Goal: Obtain resource: Obtain resource

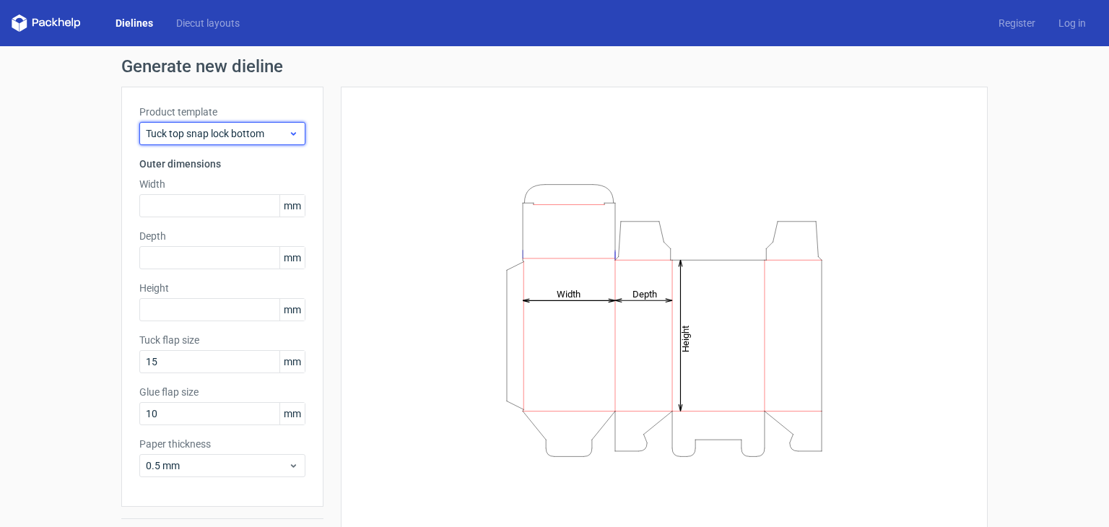
click at [274, 132] on span "Tuck top snap lock bottom" at bounding box center [217, 133] width 142 height 14
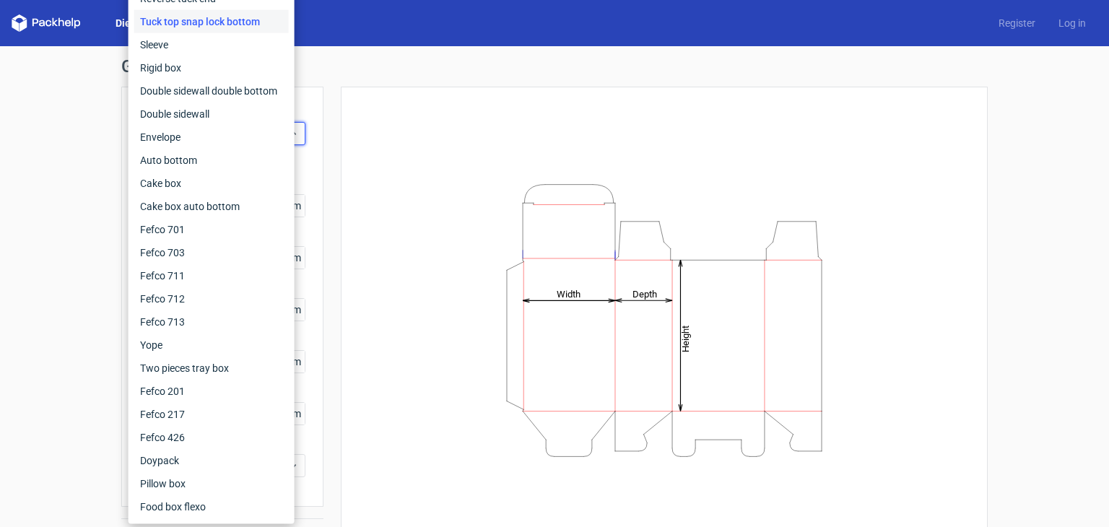
click at [17, 151] on div "Generate new dieline Product template Tuck top snap lock bottom Outer dimension…" at bounding box center [554, 305] width 1109 height 519
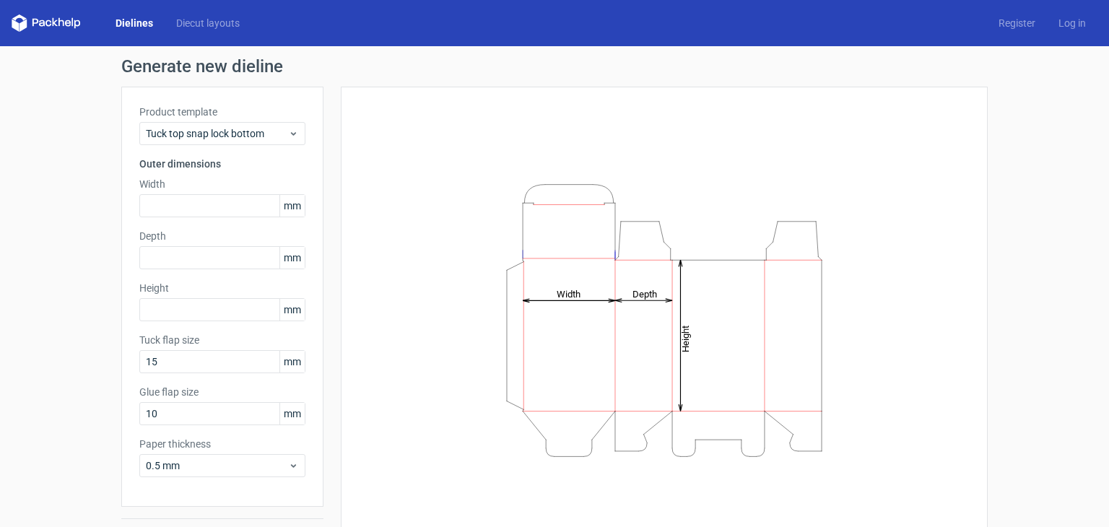
scroll to position [38, 0]
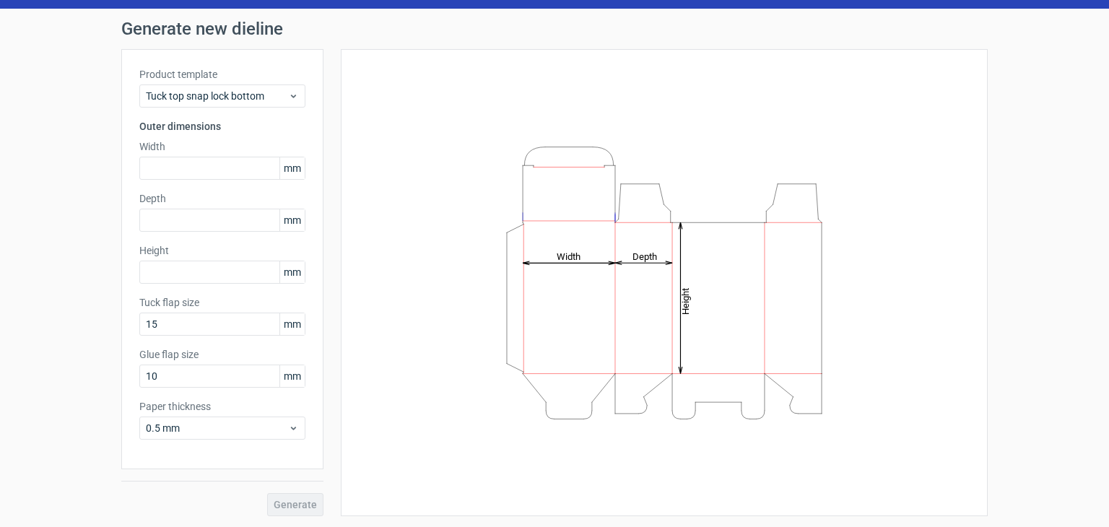
click at [287, 270] on span "mm" at bounding box center [292, 272] width 25 height 22
click at [285, 162] on span "mm" at bounding box center [292, 168] width 25 height 22
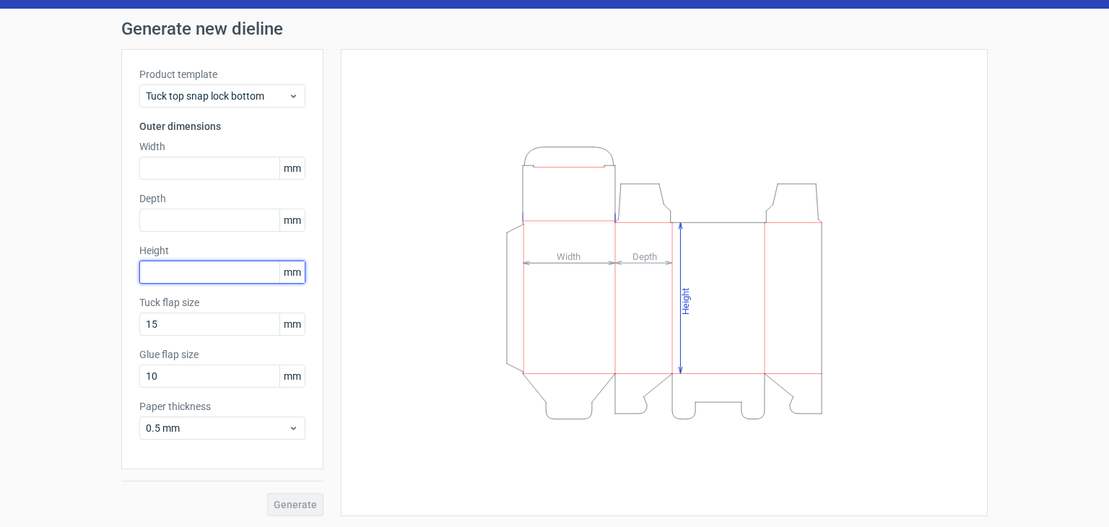
click at [221, 271] on input "text" at bounding box center [222, 272] width 166 height 23
type input "127"
click at [0, 311] on div "Generate new dieline Product template Tuck top snap lock bottom Outer dimension…" at bounding box center [554, 268] width 1109 height 519
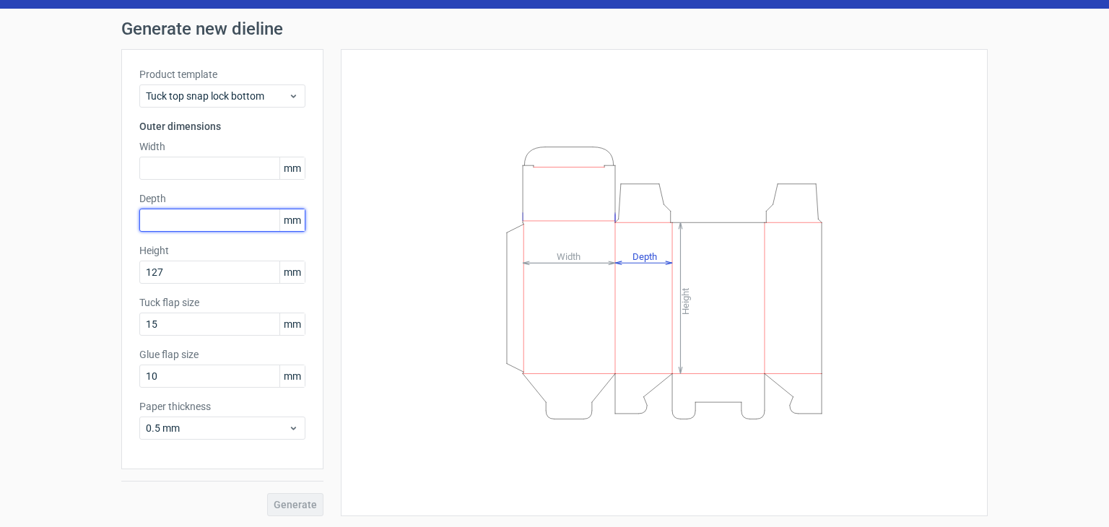
click at [211, 220] on input "text" at bounding box center [222, 220] width 166 height 23
type input "63"
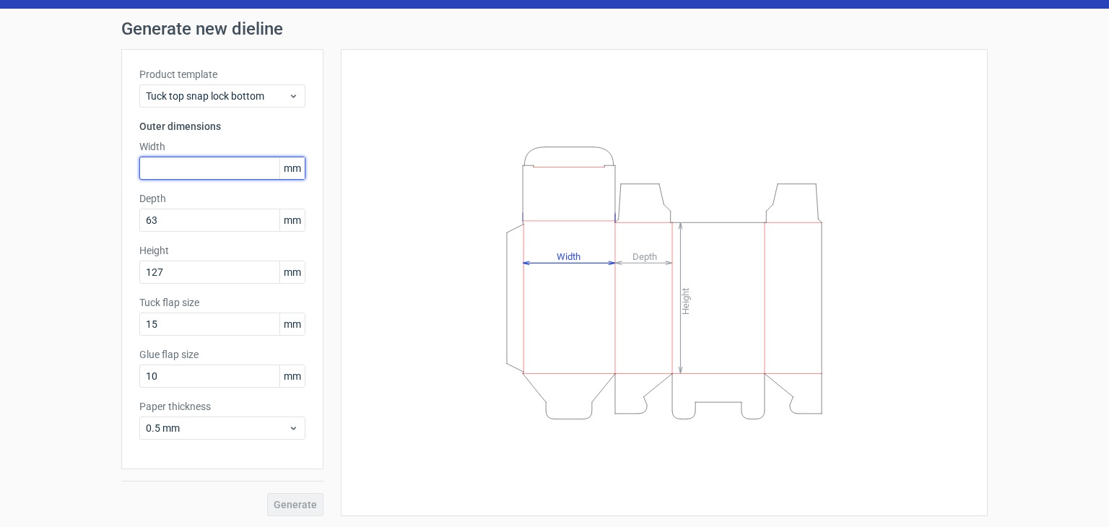
click at [238, 164] on input "text" at bounding box center [222, 168] width 166 height 23
type input "63"
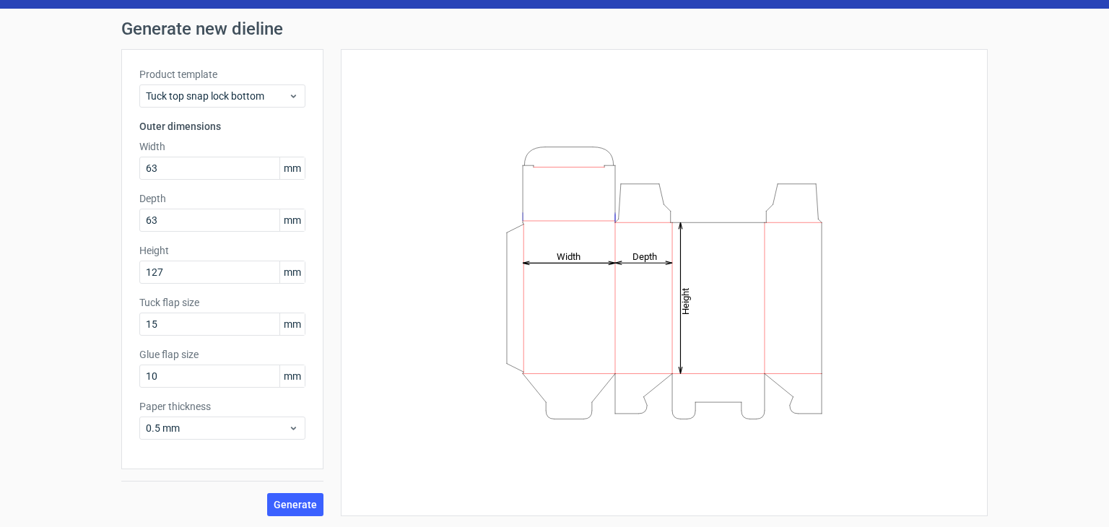
click at [23, 254] on div "Generate new dieline Product template Tuck top snap lock bottom Outer dimension…" at bounding box center [554, 268] width 1109 height 519
click at [291, 505] on span "Generate" at bounding box center [295, 505] width 43 height 10
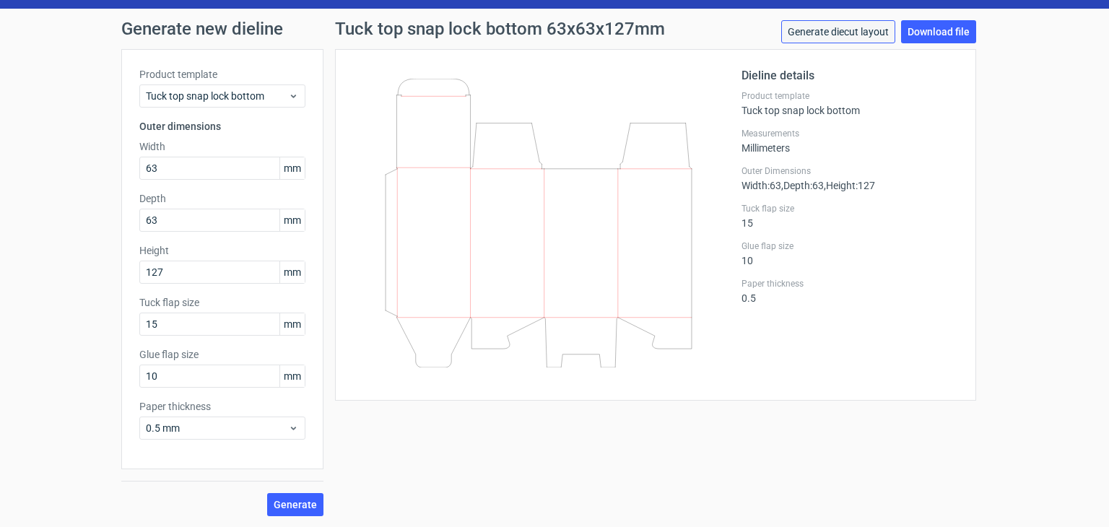
click at [871, 38] on link "Generate diecut layout" at bounding box center [838, 31] width 114 height 23
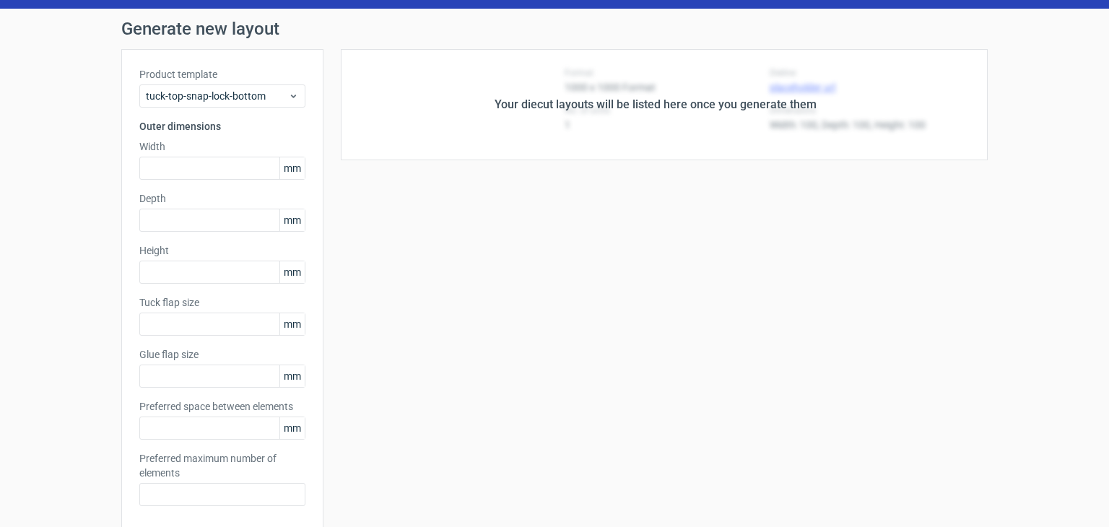
type input "63"
type input "127"
type input "15"
type input "10"
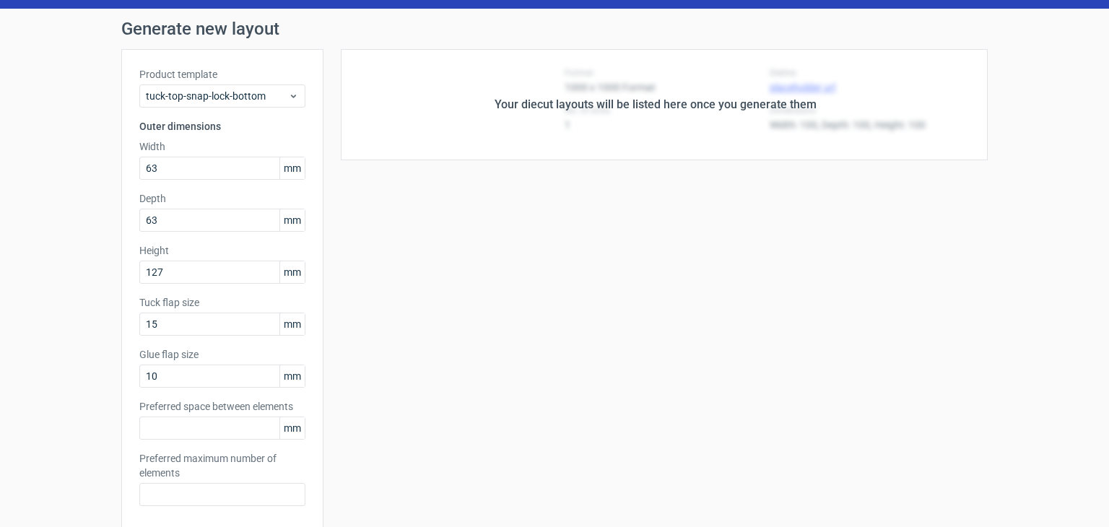
type input "5"
type input "48"
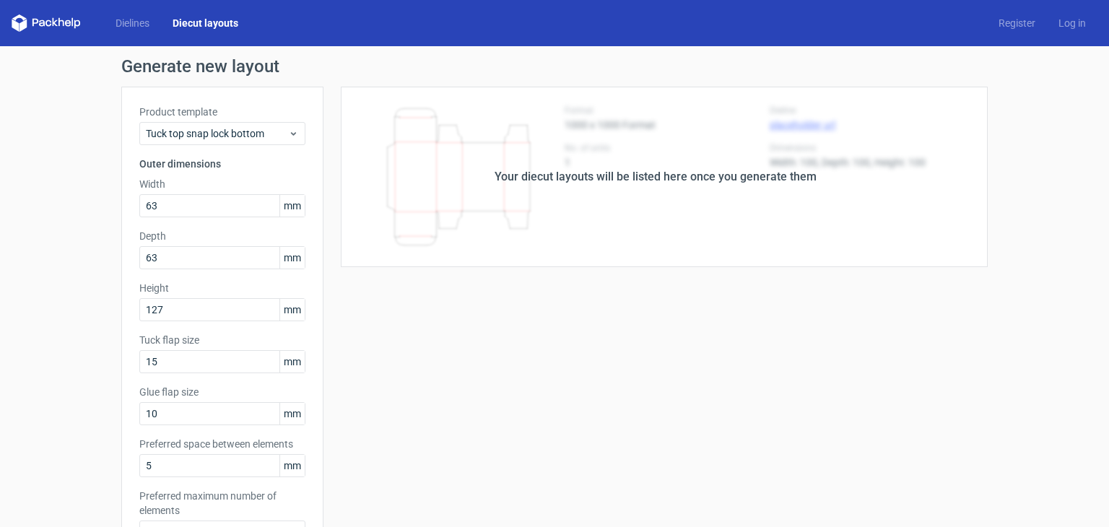
click at [685, 198] on div "Your diecut layouts will be listed here once you generate them" at bounding box center [656, 177] width 664 height 181
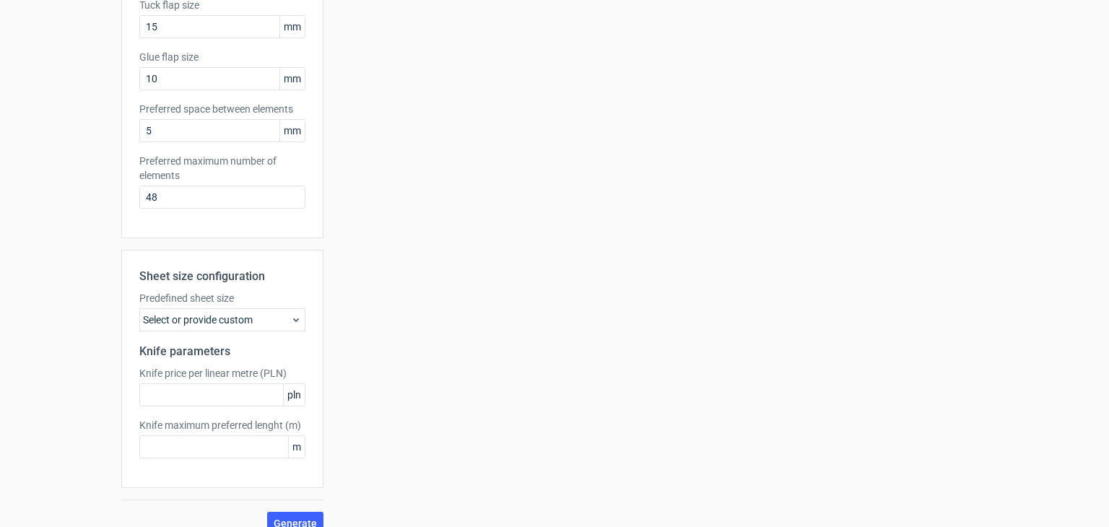
scroll to position [354, 0]
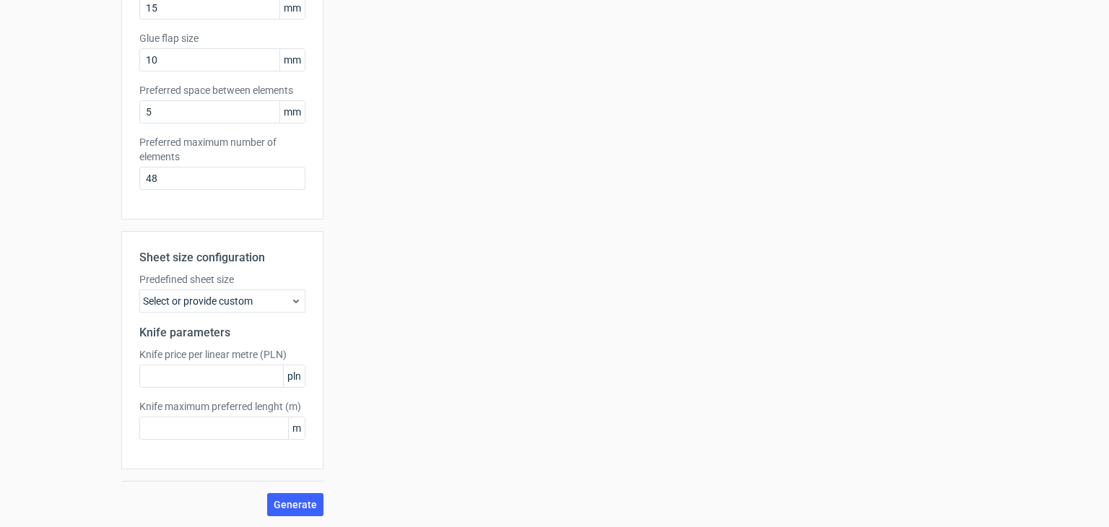
click at [251, 301] on div "Select or provide custom" at bounding box center [222, 301] width 166 height 23
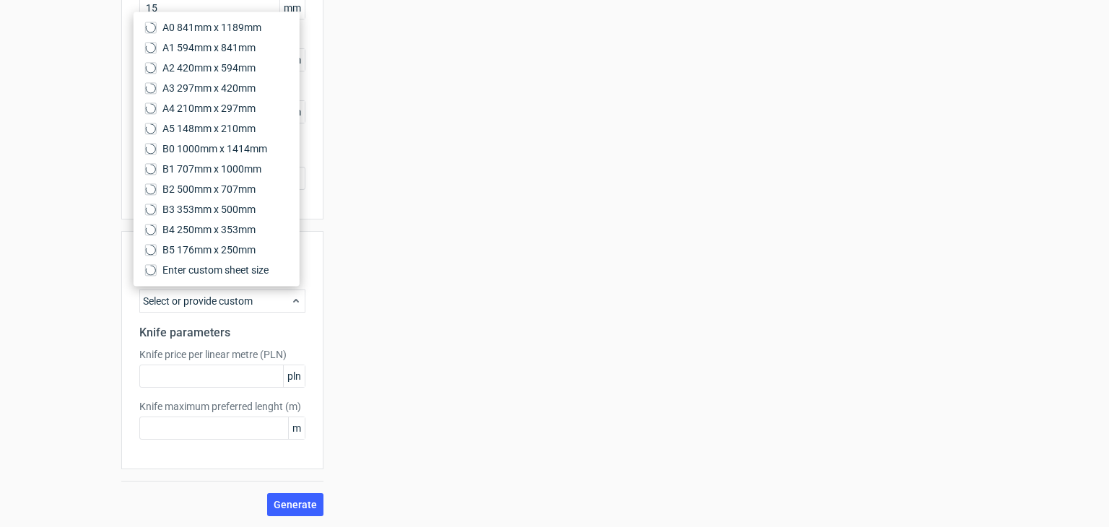
click at [251, 301] on div "Select or provide custom" at bounding box center [222, 301] width 166 height 23
click at [296, 501] on span "Generate" at bounding box center [295, 505] width 43 height 10
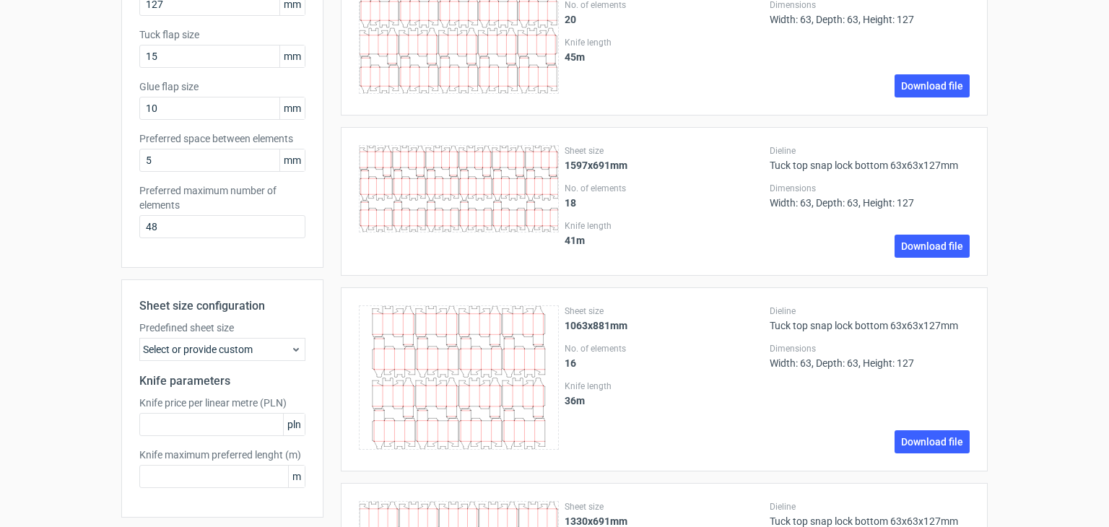
scroll to position [263, 0]
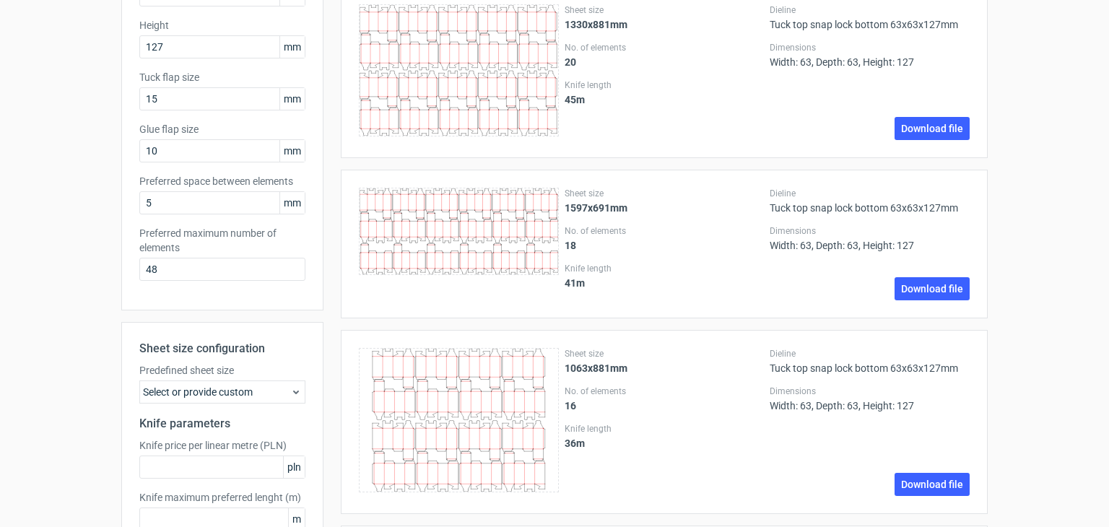
click at [537, 222] on icon at bounding box center [459, 231] width 200 height 87
click at [614, 246] on div "No. of elements 18" at bounding box center [665, 238] width 200 height 26
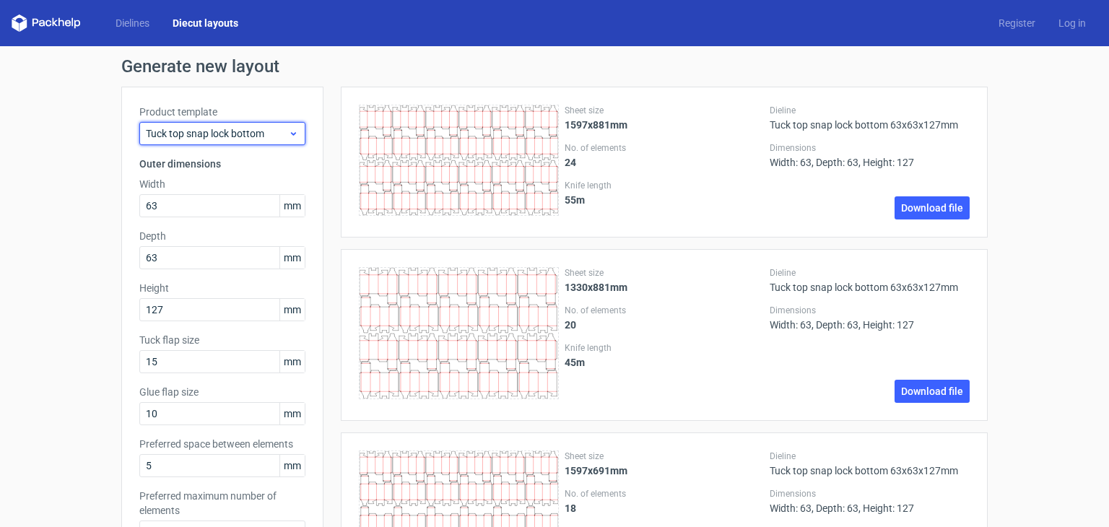
click at [282, 140] on span "Tuck top snap lock bottom" at bounding box center [217, 133] width 142 height 14
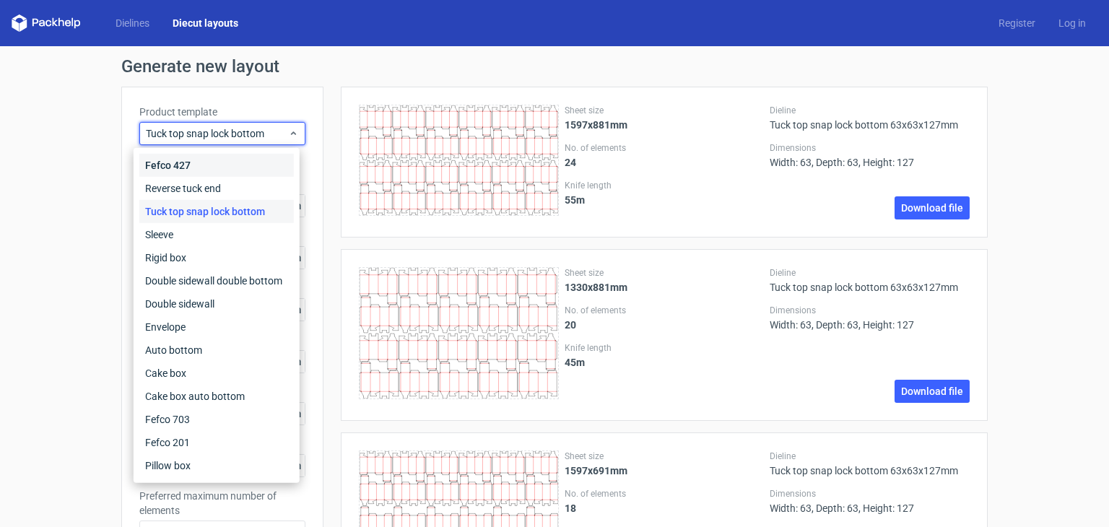
click at [235, 162] on div "Fefco 427" at bounding box center [216, 165] width 155 height 23
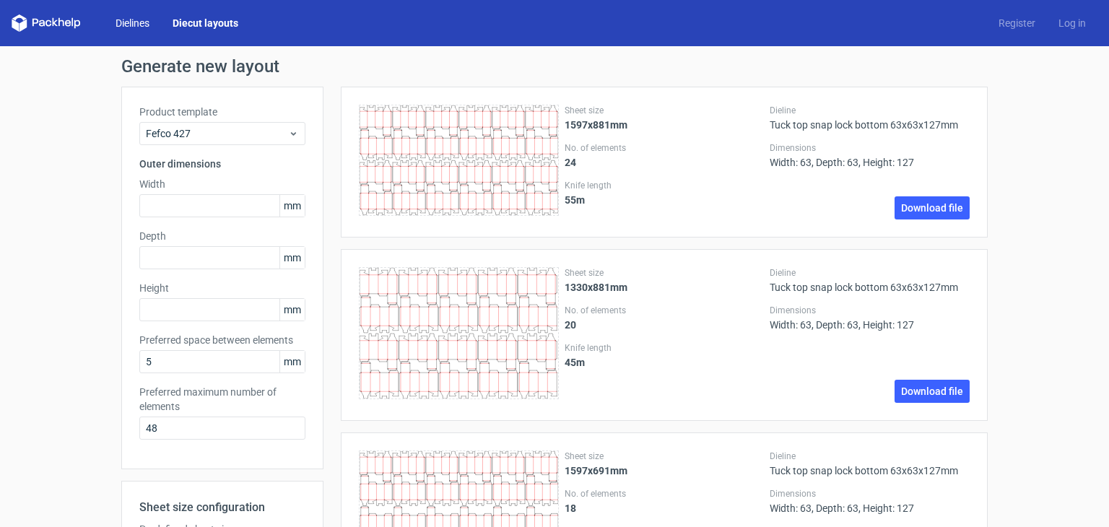
click at [138, 23] on link "Dielines" at bounding box center [132, 23] width 57 height 14
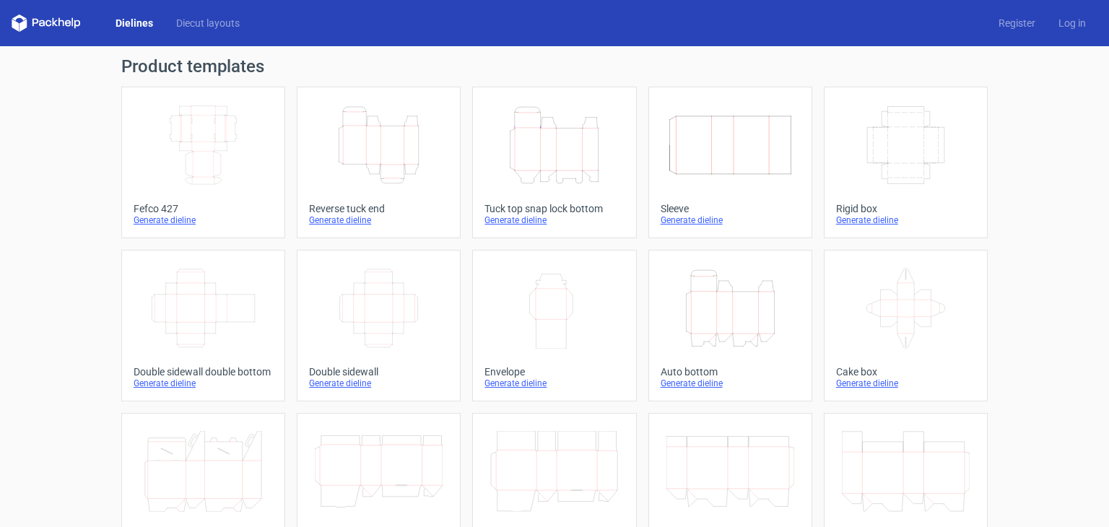
click at [399, 134] on icon "Height Depth Width" at bounding box center [379, 145] width 128 height 81
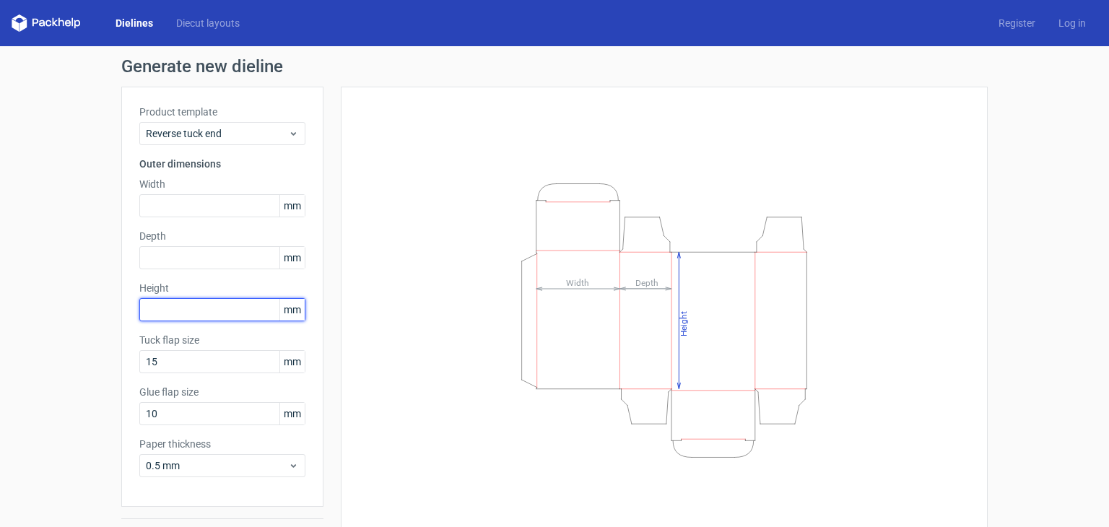
click at [217, 311] on input "text" at bounding box center [222, 309] width 166 height 23
type input "127"
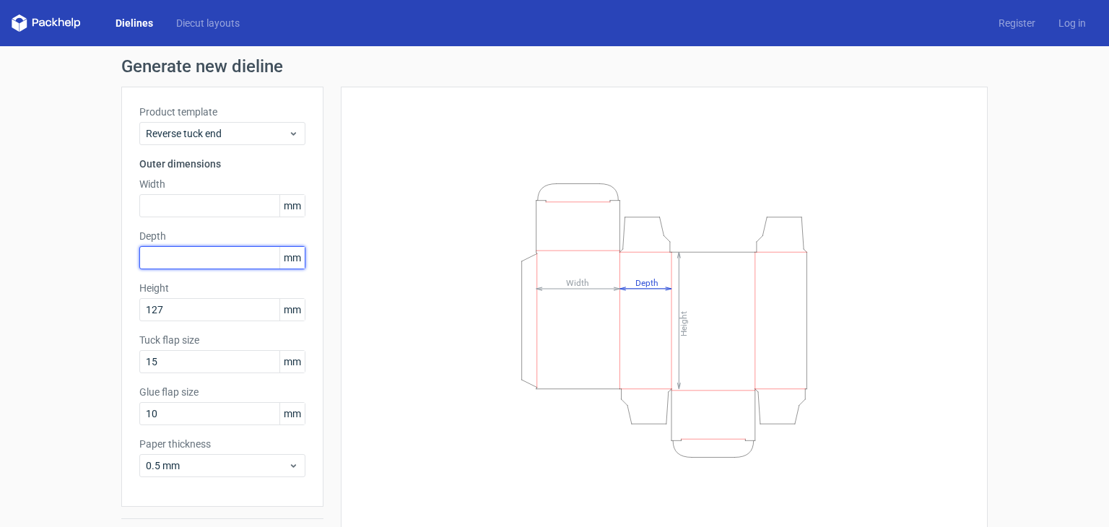
click at [226, 258] on input "text" at bounding box center [222, 257] width 166 height 23
type input "63"
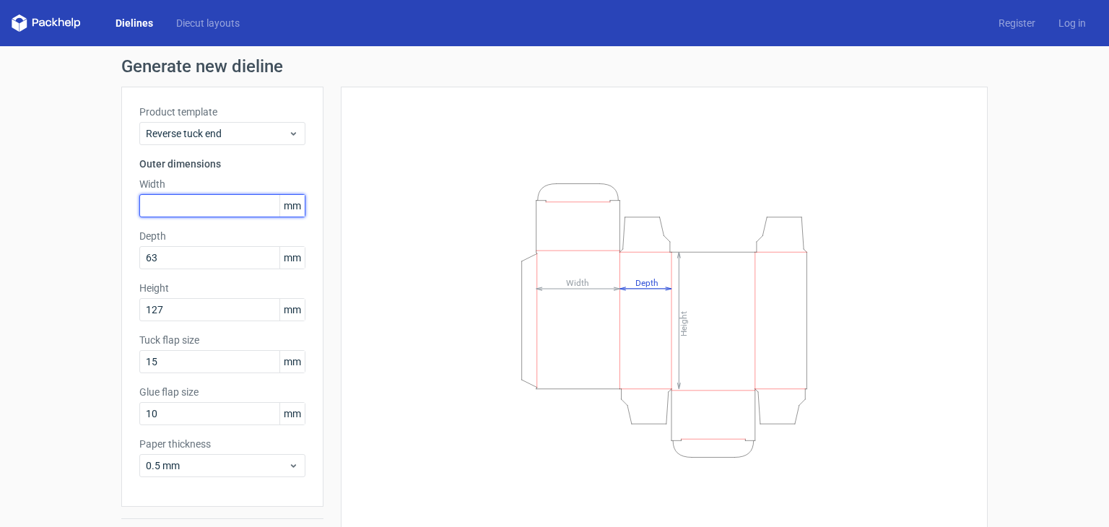
click at [231, 209] on input "text" at bounding box center [222, 205] width 166 height 23
type input "63"
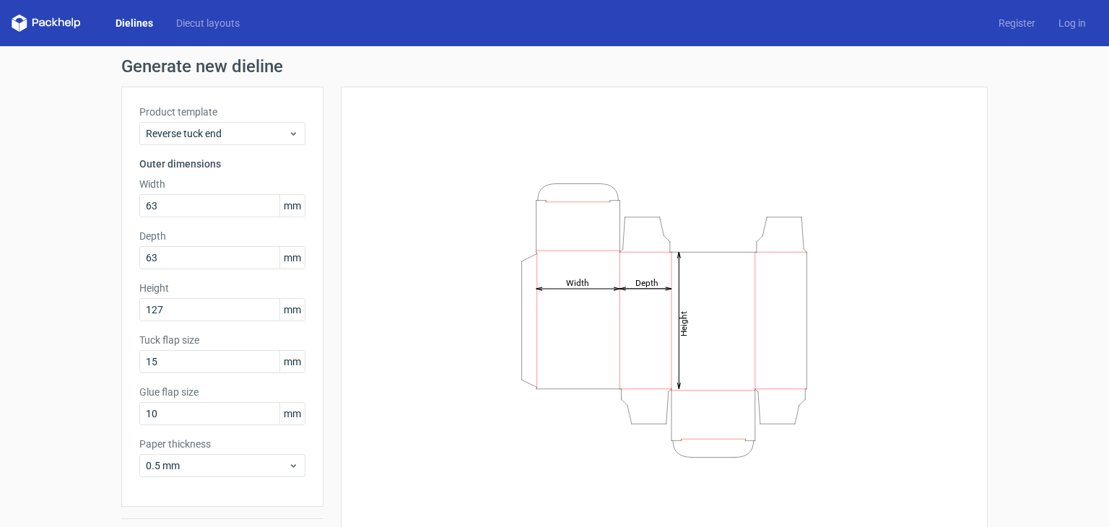
click at [81, 293] on div "Generate new dieline Product template Reverse tuck end Outer dimensions Width 6…" at bounding box center [554, 305] width 1109 height 519
drag, startPoint x: 245, startPoint y: 347, endPoint x: 260, endPoint y: 358, distance: 18.6
click at [260, 358] on div "Tuck flap size 15 mm" at bounding box center [222, 353] width 166 height 40
click at [260, 358] on input "15" at bounding box center [222, 361] width 166 height 23
click at [230, 408] on input "10" at bounding box center [222, 413] width 166 height 23
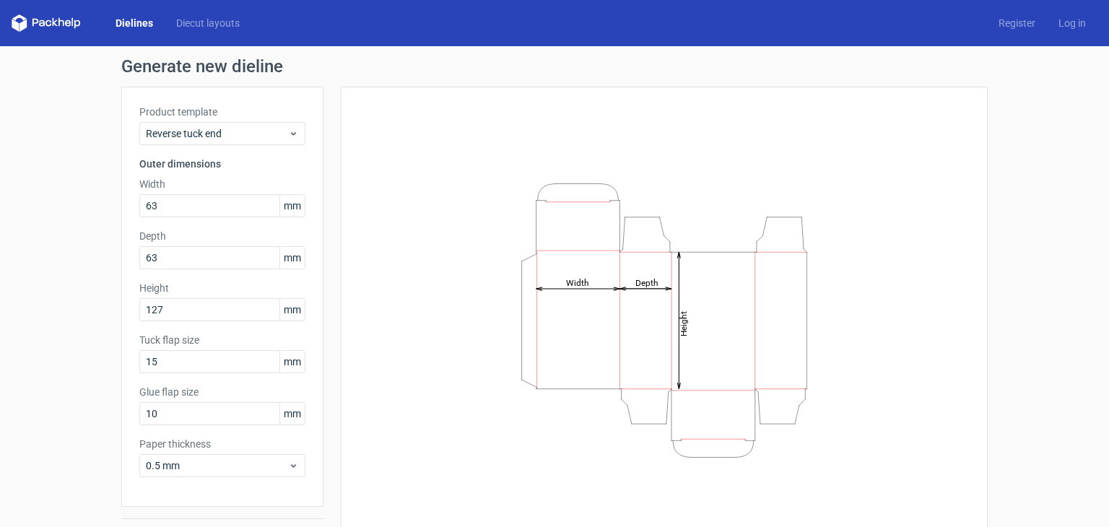
click at [101, 417] on div "Generate new dieline Product template Reverse tuck end Outer dimensions Width 6…" at bounding box center [554, 305] width 1109 height 519
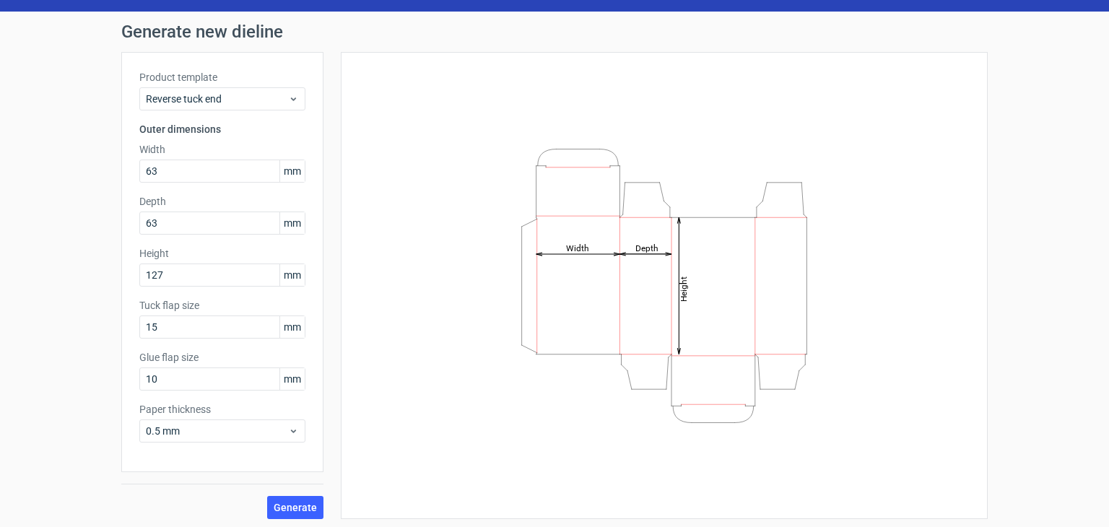
scroll to position [38, 0]
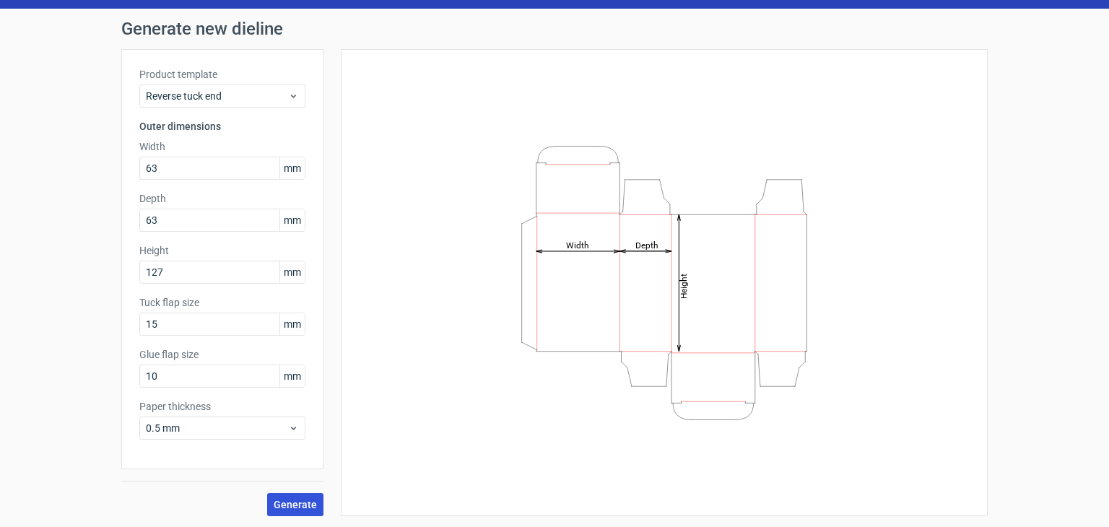
click at [315, 507] on button "Generate" at bounding box center [295, 504] width 56 height 23
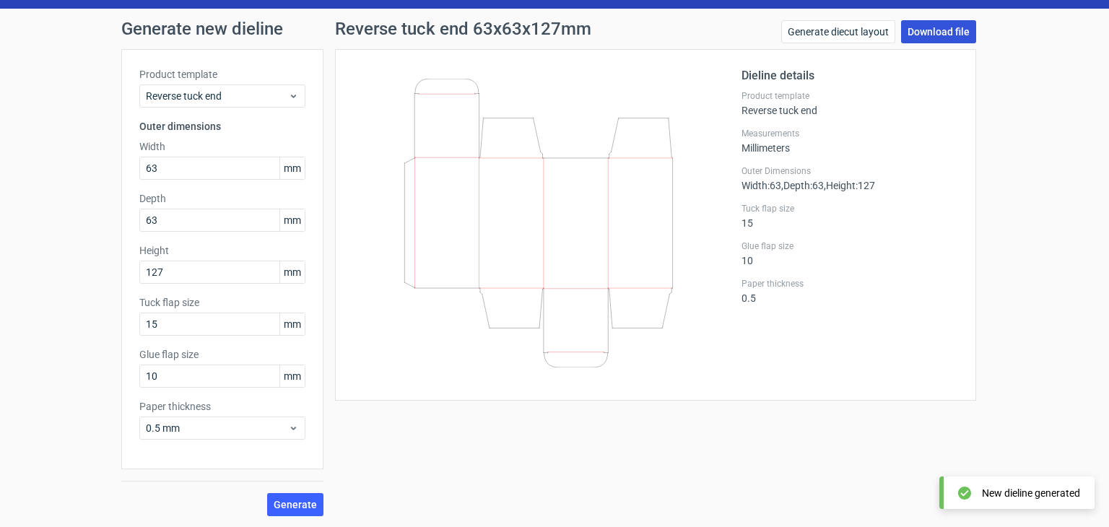
click at [932, 23] on link "Download file" at bounding box center [938, 31] width 75 height 23
